Goal: Task Accomplishment & Management: Manage account settings

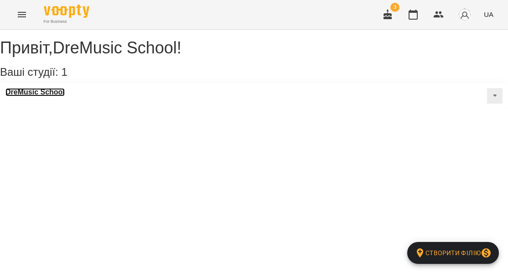
click at [41, 96] on h3 "DreMusic School" at bounding box center [34, 92] width 59 height 8
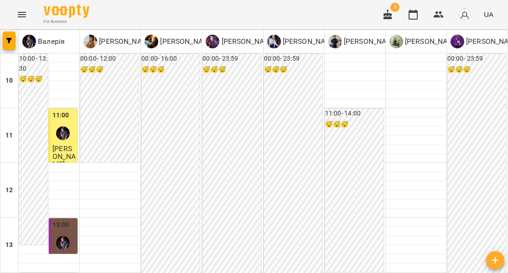
scroll to position [354, 0]
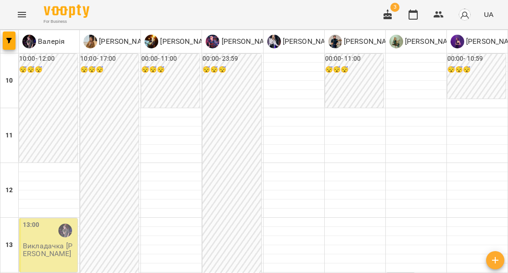
scroll to position [356, 0]
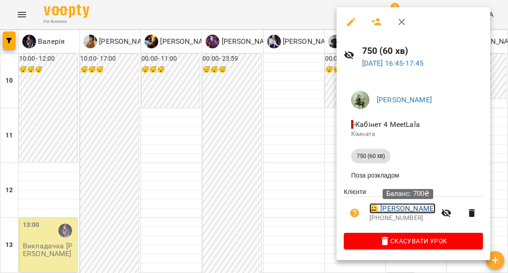
click at [405, 209] on link "😀 Васенко Владислав" at bounding box center [402, 208] width 66 height 11
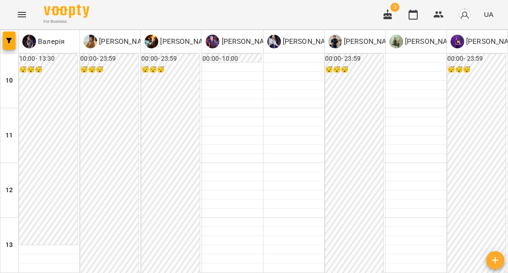
scroll to position [223, 0]
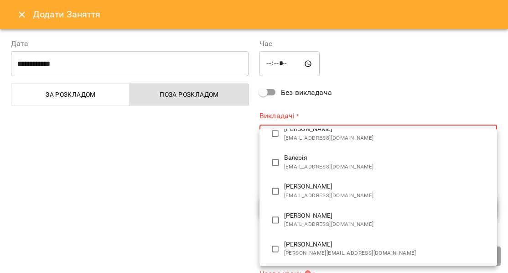
scroll to position [62, 0]
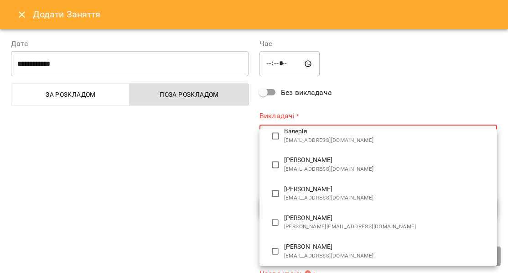
type input "**********"
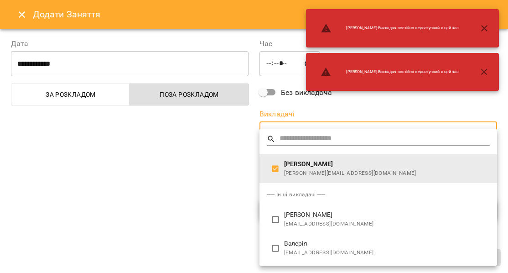
click at [235, 186] on div at bounding box center [254, 136] width 508 height 273
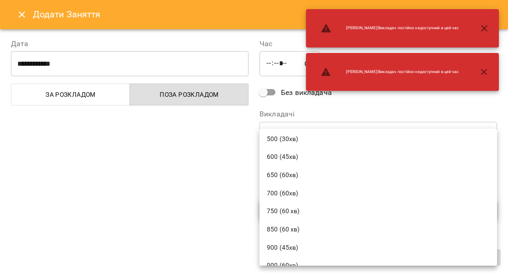
scroll to position [152, 0]
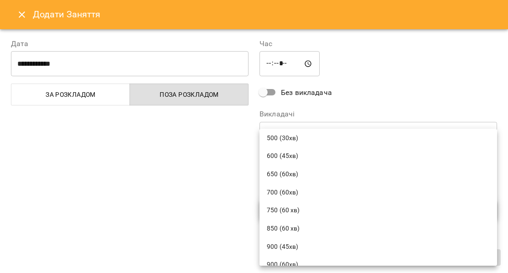
click at [324, 186] on li "700 (60хв)" at bounding box center [377, 192] width 237 height 18
type input "**********"
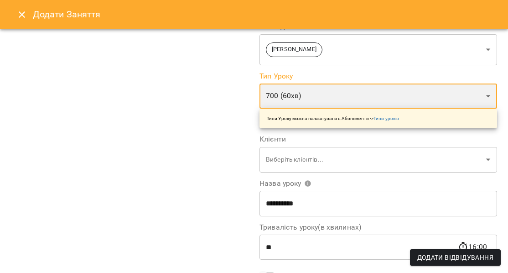
scroll to position [90, 0]
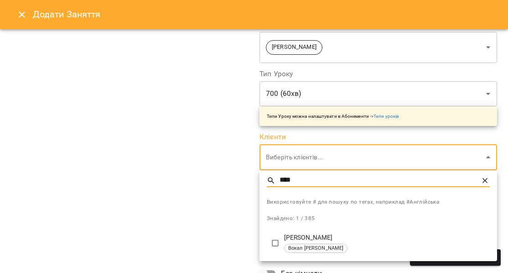
type input "****"
type input "**********"
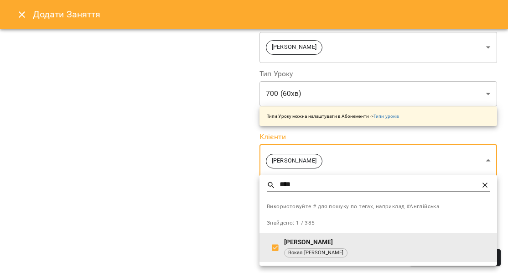
click at [214, 201] on div at bounding box center [254, 136] width 508 height 273
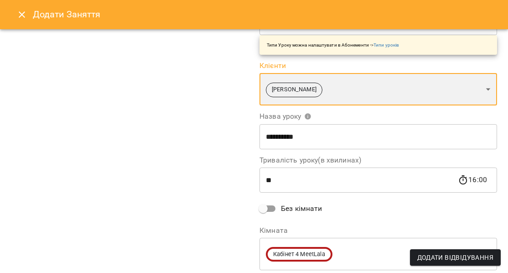
scroll to position [189, 0]
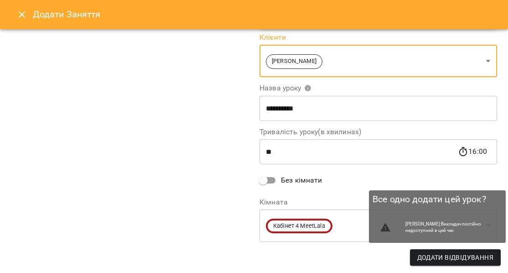
click at [447, 253] on span "Додати Відвідування" at bounding box center [455, 257] width 76 height 11
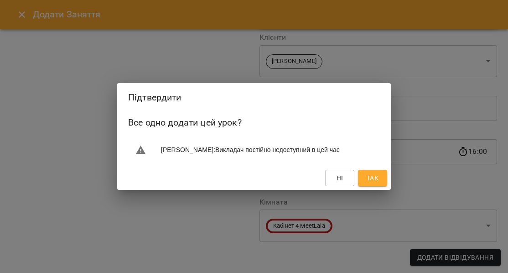
click at [382, 178] on button "Так" at bounding box center [372, 178] width 29 height 16
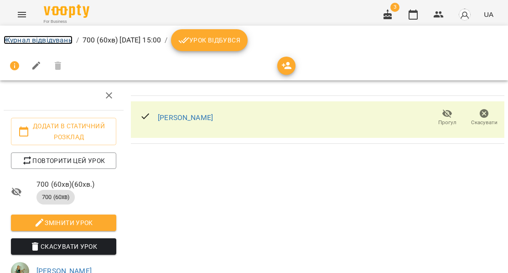
click at [55, 40] on link "Журнал відвідувань" at bounding box center [38, 40] width 69 height 9
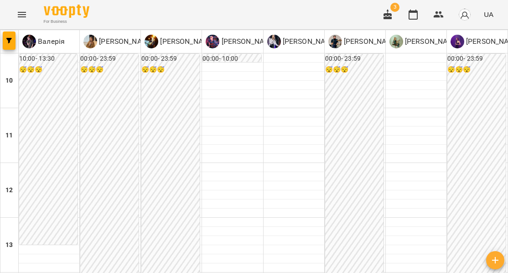
scroll to position [246, 0]
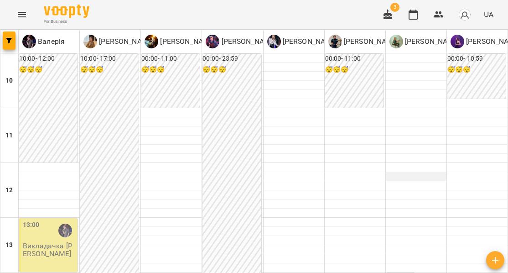
scroll to position [263, 0]
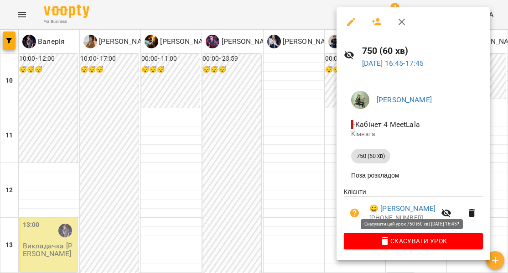
click at [404, 246] on span "Скасувати Урок" at bounding box center [413, 240] width 124 height 11
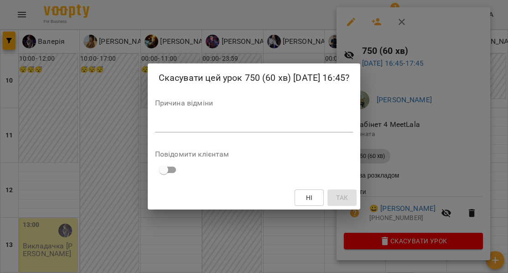
click at [289, 129] on div "*" at bounding box center [254, 125] width 198 height 15
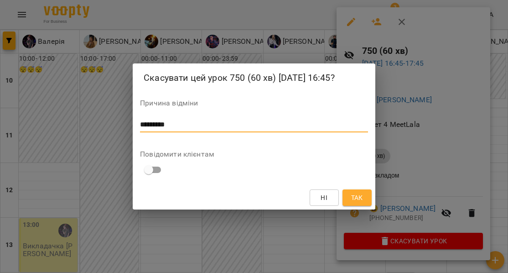
type textarea "*********"
click at [354, 195] on span "Так" at bounding box center [357, 197] width 12 height 11
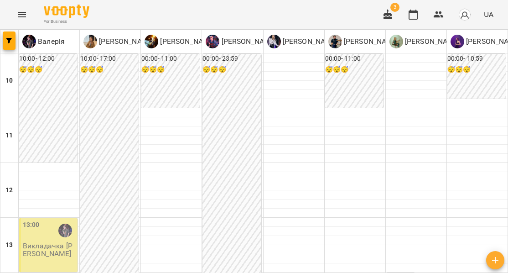
scroll to position [284, 0]
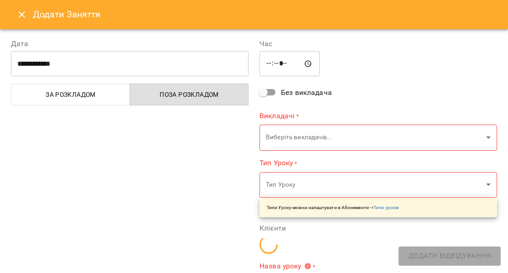
type input "**********"
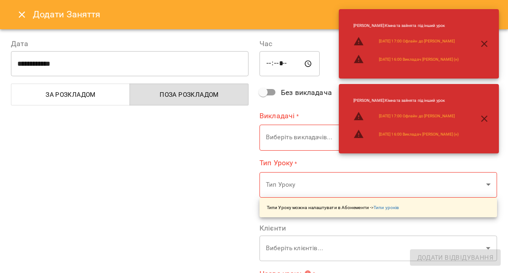
click at [297, 67] on input "*****" at bounding box center [289, 64] width 60 height 26
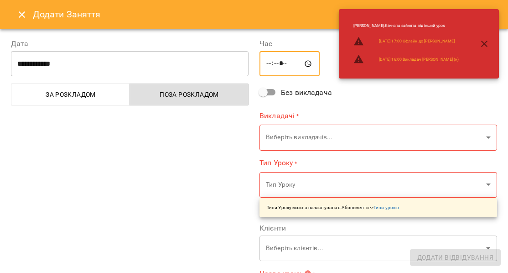
click at [179, 185] on div "**********" at bounding box center [129, 233] width 248 height 413
type input "*****"
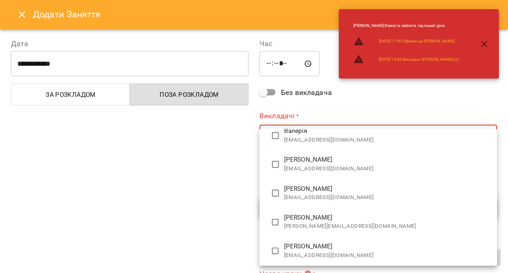
scroll to position [69, 0]
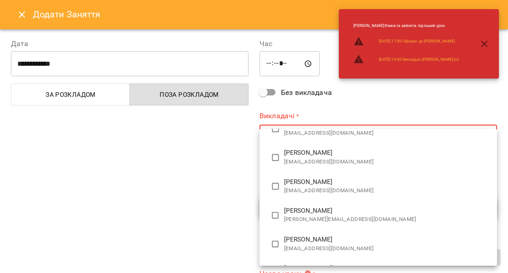
click at [290, 220] on span "aleksandra.maysak@gmail.com" at bounding box center [387, 219] width 206 height 9
type input "**********"
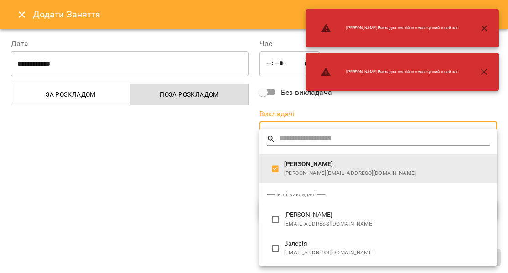
click at [176, 208] on div at bounding box center [254, 136] width 508 height 273
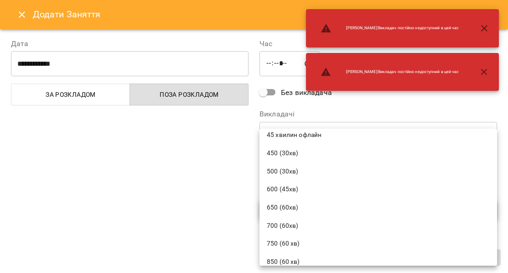
scroll to position [132, 0]
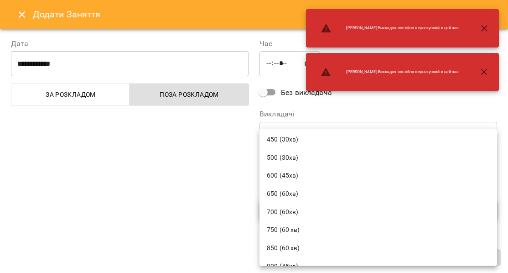
click at [300, 230] on span "750 (60 хв)" at bounding box center [378, 229] width 223 height 9
type input "**********"
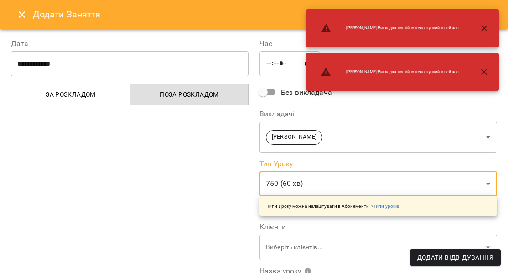
click at [208, 212] on div "**********" at bounding box center [129, 232] width 248 height 410
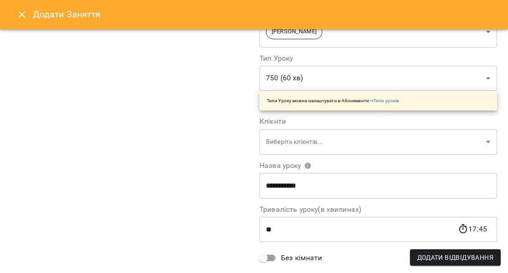
scroll to position [120, 0]
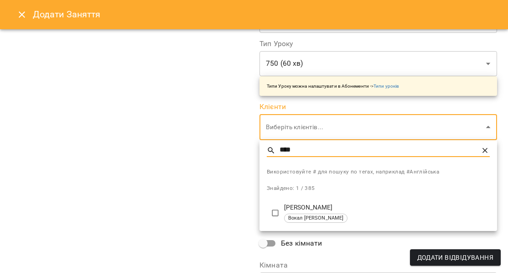
type input "****"
type input "**********"
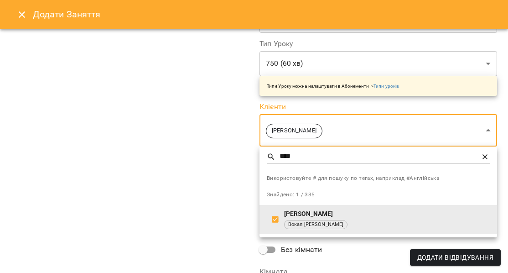
click at [197, 200] on div at bounding box center [254, 136] width 508 height 273
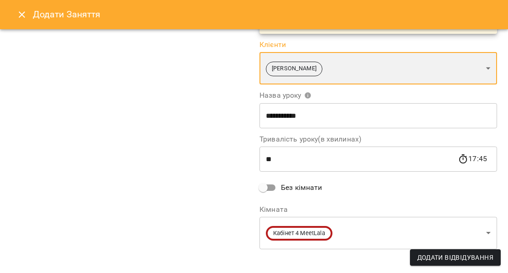
scroll to position [189, 0]
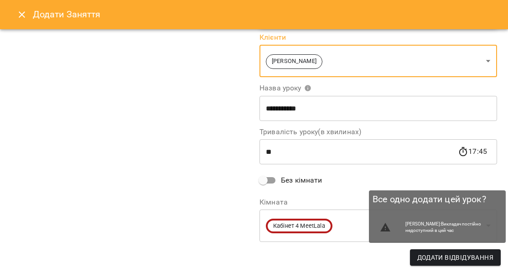
click at [459, 256] on span "Додати Відвідування" at bounding box center [455, 257] width 76 height 11
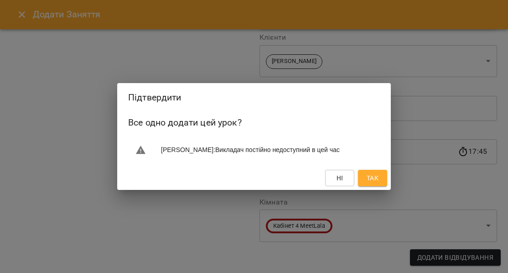
click at [371, 179] on span "Так" at bounding box center [372, 177] width 12 height 11
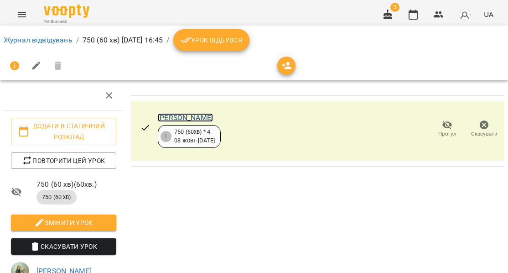
click at [180, 117] on link "[PERSON_NAME]" at bounding box center [185, 117] width 55 height 9
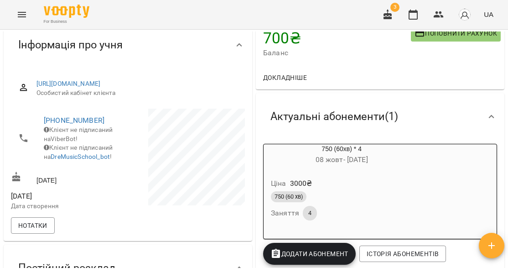
scroll to position [104, 0]
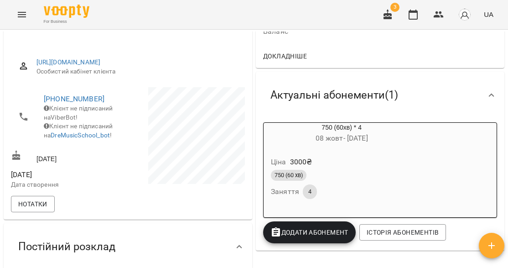
click at [419, 154] on div "Ціна 3000 ₴ 750 (60 хв) Заняття 4" at bounding box center [341, 179] width 156 height 62
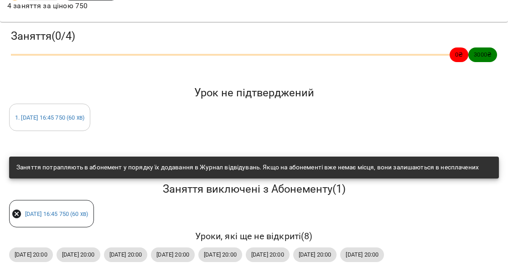
scroll to position [115, 0]
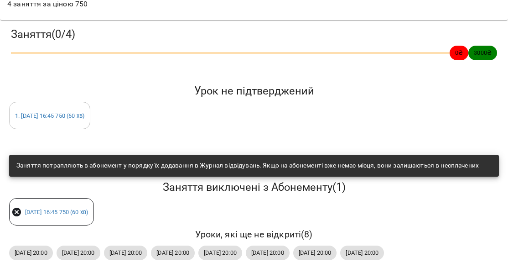
click at [17, 206] on icon at bounding box center [16, 211] width 11 height 11
click at [90, 102] on div "1 . [DATE] 16:45 750 (60 хв)" at bounding box center [49, 115] width 81 height 27
click at [84, 112] on link "1 . [DATE] 16:45 750 (60 хв)" at bounding box center [49, 115] width 69 height 7
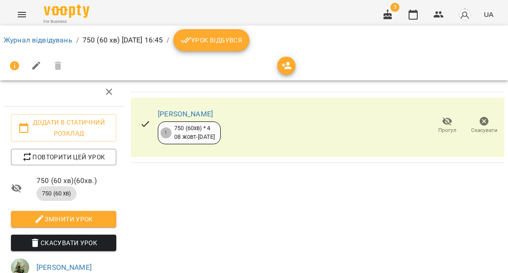
scroll to position [96, 0]
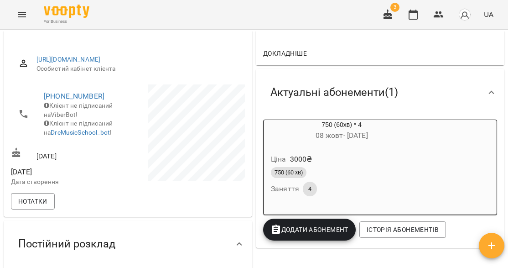
scroll to position [108, 0]
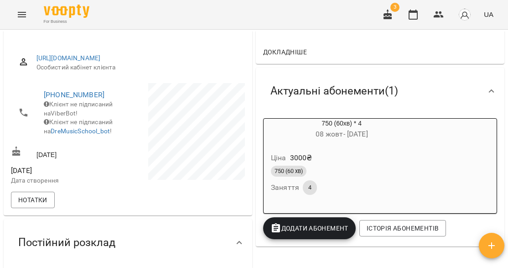
click at [444, 153] on div "750 (60хв) * 4 [DATE] - [DATE] Ціна 3000 ₴ 750 (60 хв) Заняття 4" at bounding box center [380, 165] width 234 height 95
click at [419, 174] on div "Ціна 3000 ₴ 750 (60 хв) Заняття 4" at bounding box center [341, 175] width 156 height 62
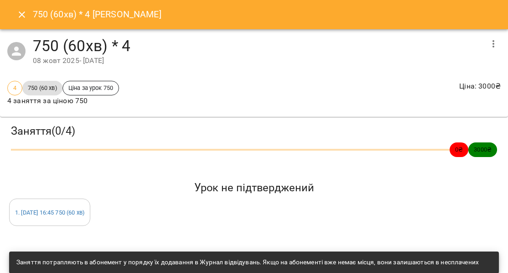
scroll to position [13, 0]
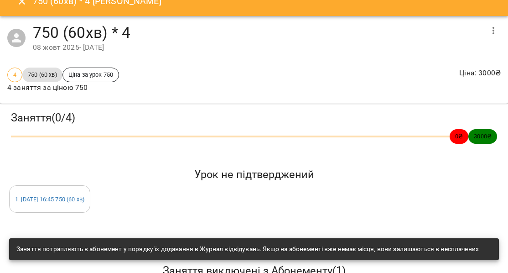
click at [493, 32] on icon "button" at bounding box center [493, 30] width 2 height 7
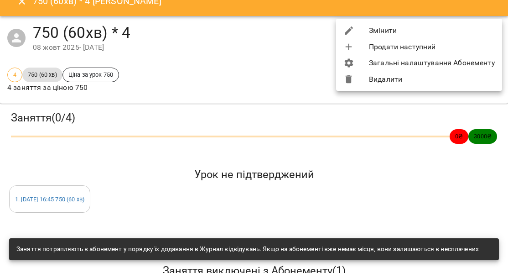
click at [106, 205] on div at bounding box center [254, 136] width 508 height 273
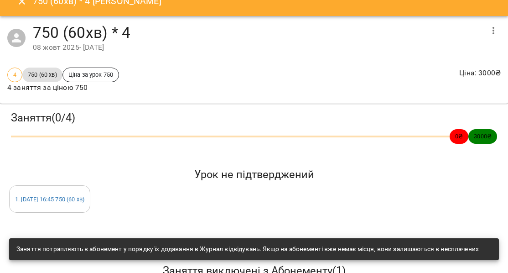
click at [495, 27] on icon "button" at bounding box center [493, 30] width 11 height 11
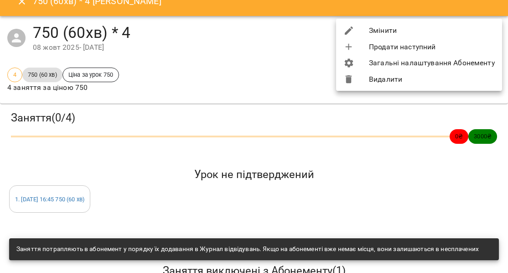
click at [428, 28] on li "Змінити" at bounding box center [419, 30] width 166 height 16
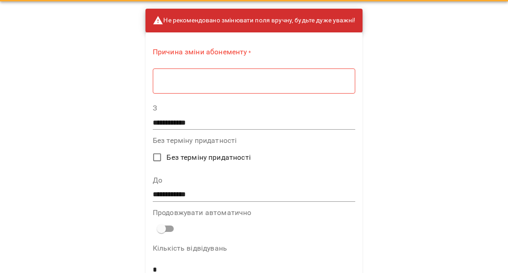
scroll to position [0, 0]
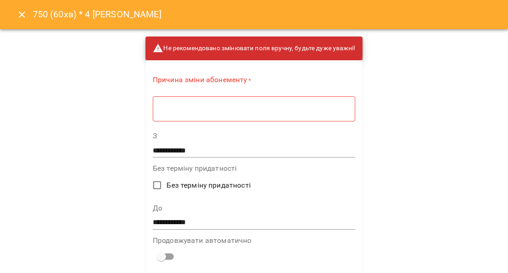
click at [212, 101] on div "* ​" at bounding box center [254, 109] width 202 height 26
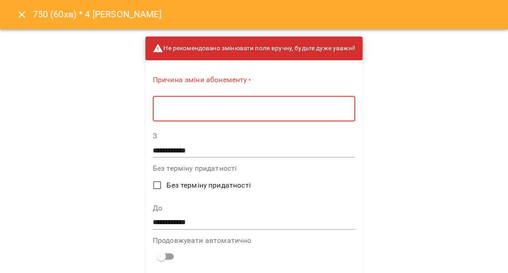
type textarea "*"
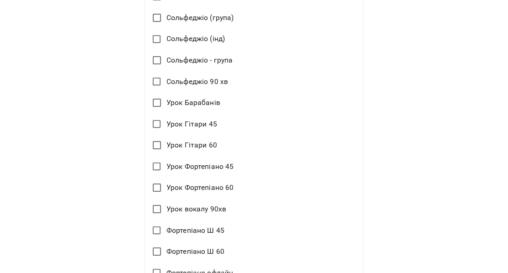
scroll to position [1050, 0]
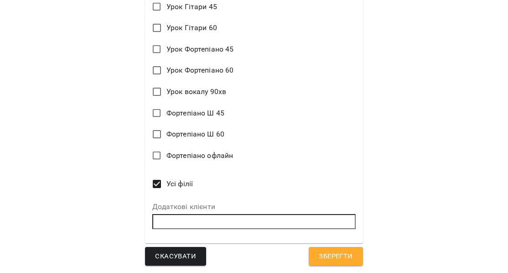
click at [170, 255] on span "Скасувати" at bounding box center [175, 256] width 41 height 12
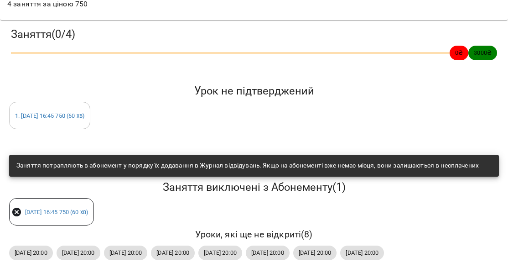
click at [94, 198] on div "[DATE] 16:45 750 (60 хв)" at bounding box center [51, 211] width 85 height 27
click at [84, 112] on link "1 . [DATE] 16:45 750 (60 хв)" at bounding box center [49, 115] width 69 height 7
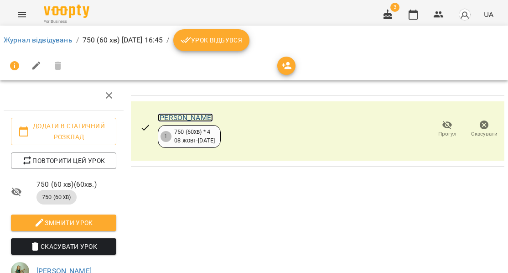
click at [192, 116] on link "[PERSON_NAME]" at bounding box center [185, 117] width 55 height 9
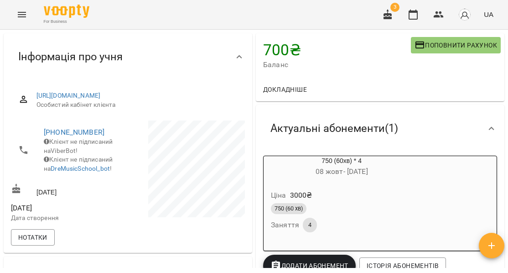
scroll to position [76, 0]
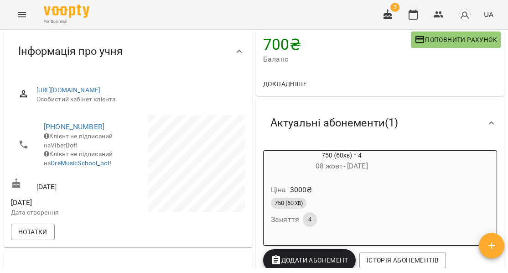
click at [371, 186] on div "Ціна 3000 ₴" at bounding box center [341, 189] width 145 height 16
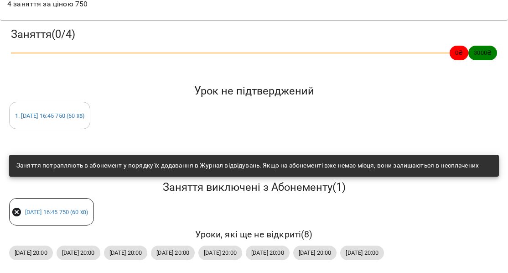
scroll to position [115, 0]
